Goal: Contribute content

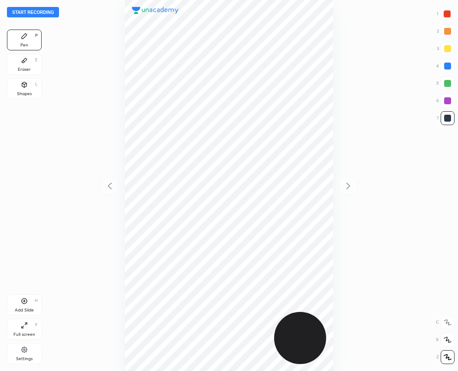
scroll to position [371, 319]
click at [42, 10] on button "Start recording" at bounding box center [33, 12] width 52 height 10
click at [443, 14] on div at bounding box center [447, 14] width 14 height 14
click at [445, 123] on div at bounding box center [448, 118] width 14 height 14
click at [447, 16] on div at bounding box center [447, 13] width 7 height 7
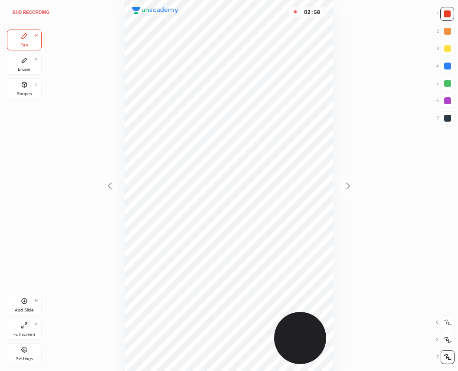
click at [25, 304] on icon at bounding box center [24, 300] width 7 height 7
click at [453, 118] on div at bounding box center [448, 118] width 14 height 14
click at [441, 12] on div at bounding box center [447, 14] width 14 height 14
click at [113, 185] on icon at bounding box center [110, 186] width 10 height 10
click at [352, 184] on icon at bounding box center [348, 186] width 10 height 10
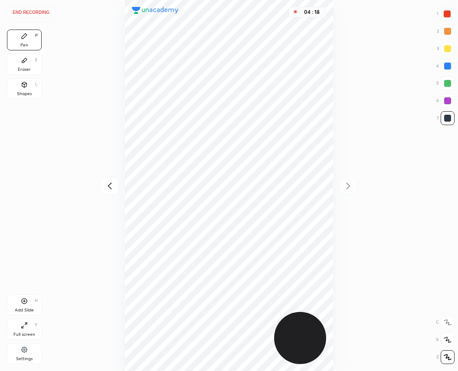
click at [444, 14] on div at bounding box center [447, 13] width 7 height 7
click at [445, 119] on div at bounding box center [447, 118] width 7 height 7
click at [445, 11] on div at bounding box center [447, 13] width 7 height 7
click at [28, 13] on button "End recording" at bounding box center [31, 12] width 48 height 10
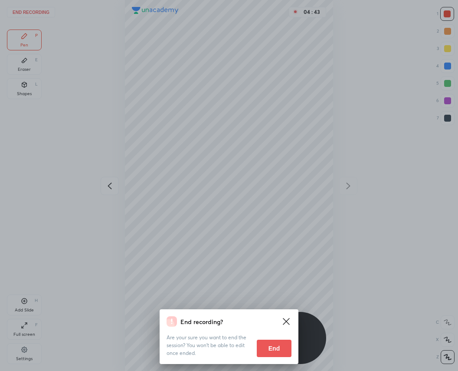
click at [279, 349] on button "End" at bounding box center [274, 347] width 35 height 17
